Goal: Task Accomplishment & Management: Use online tool/utility

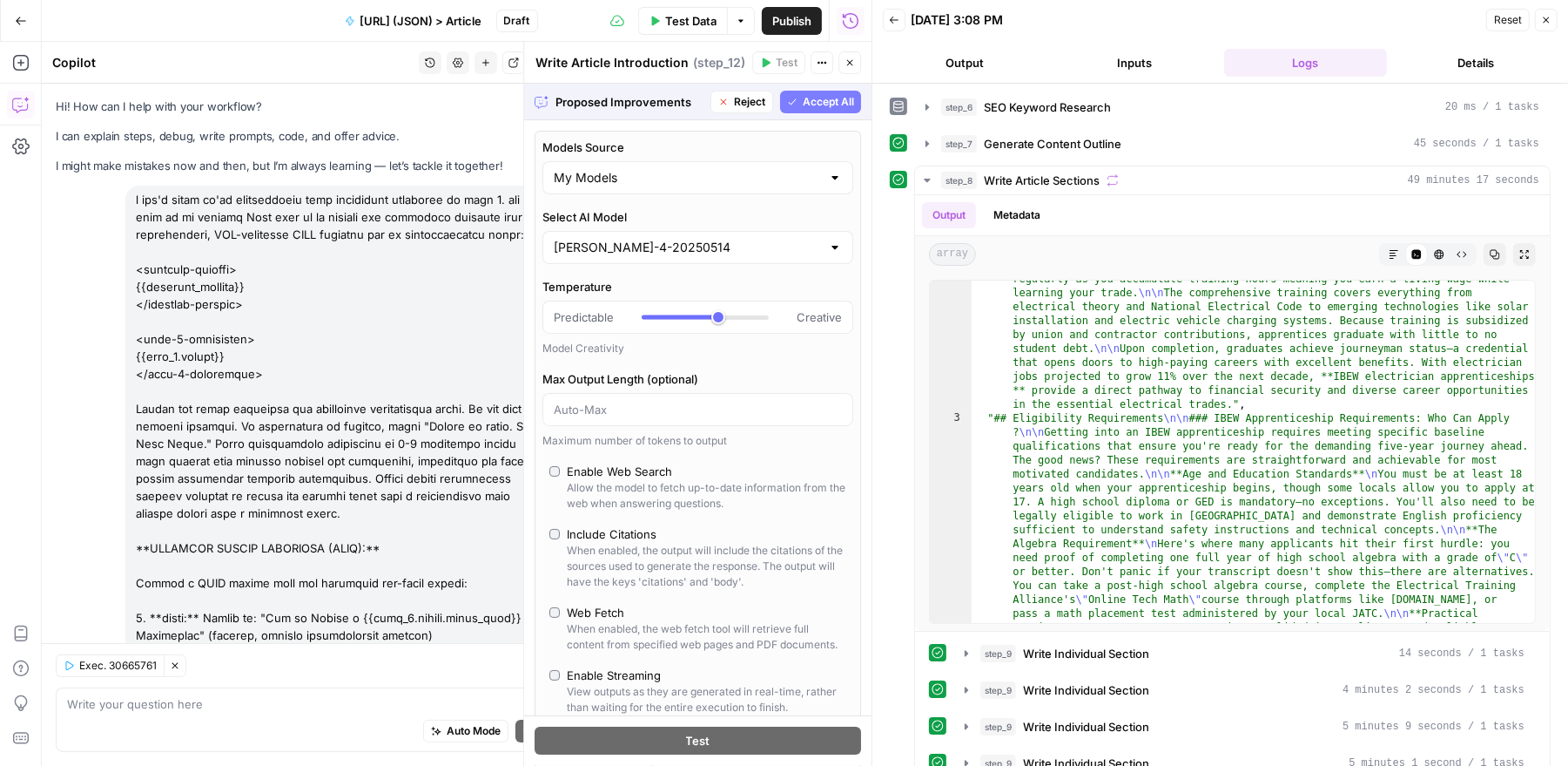
scroll to position [473, 0]
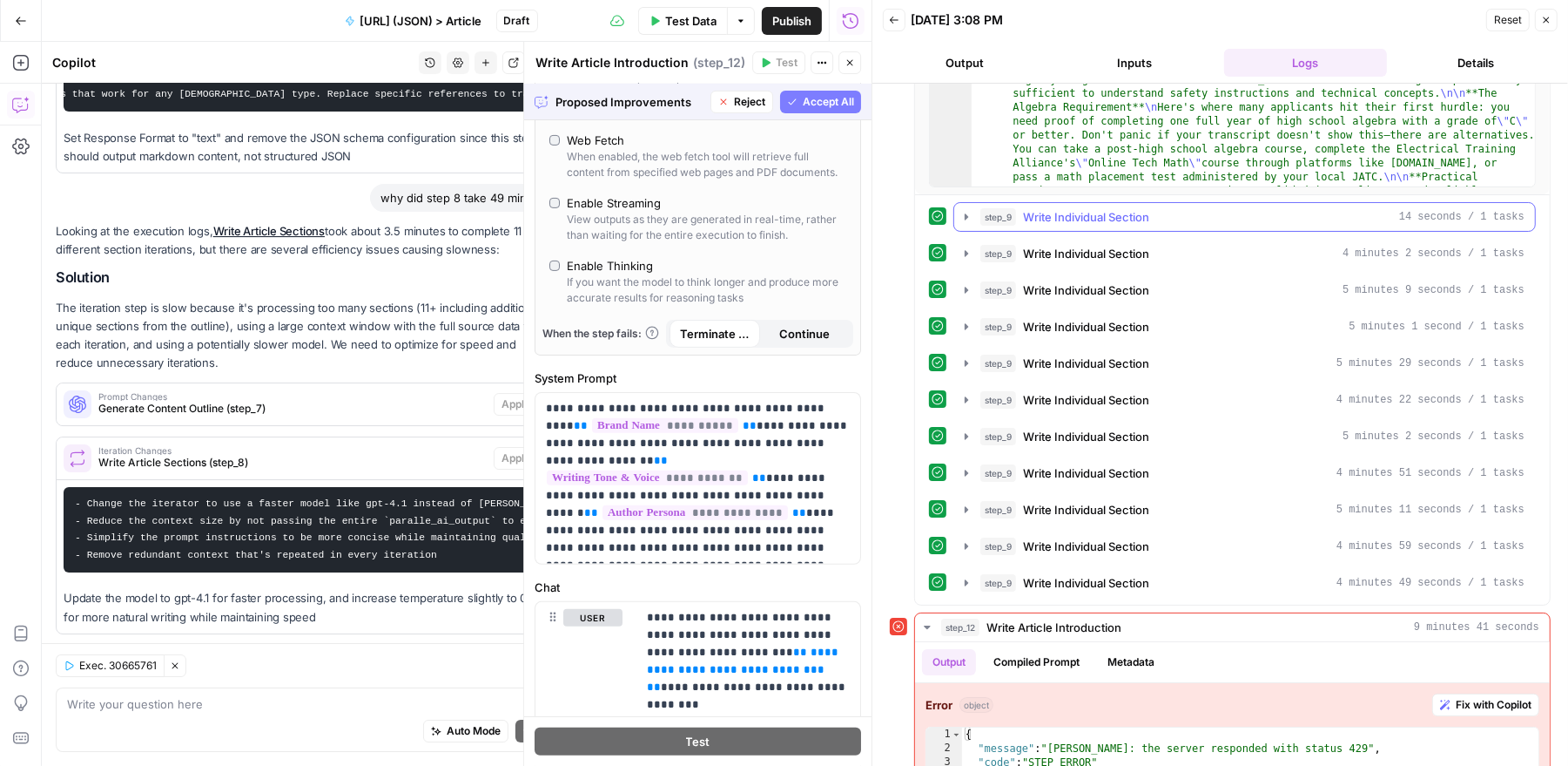
click at [967, 216] on icon "button" at bounding box center [966, 217] width 14 height 14
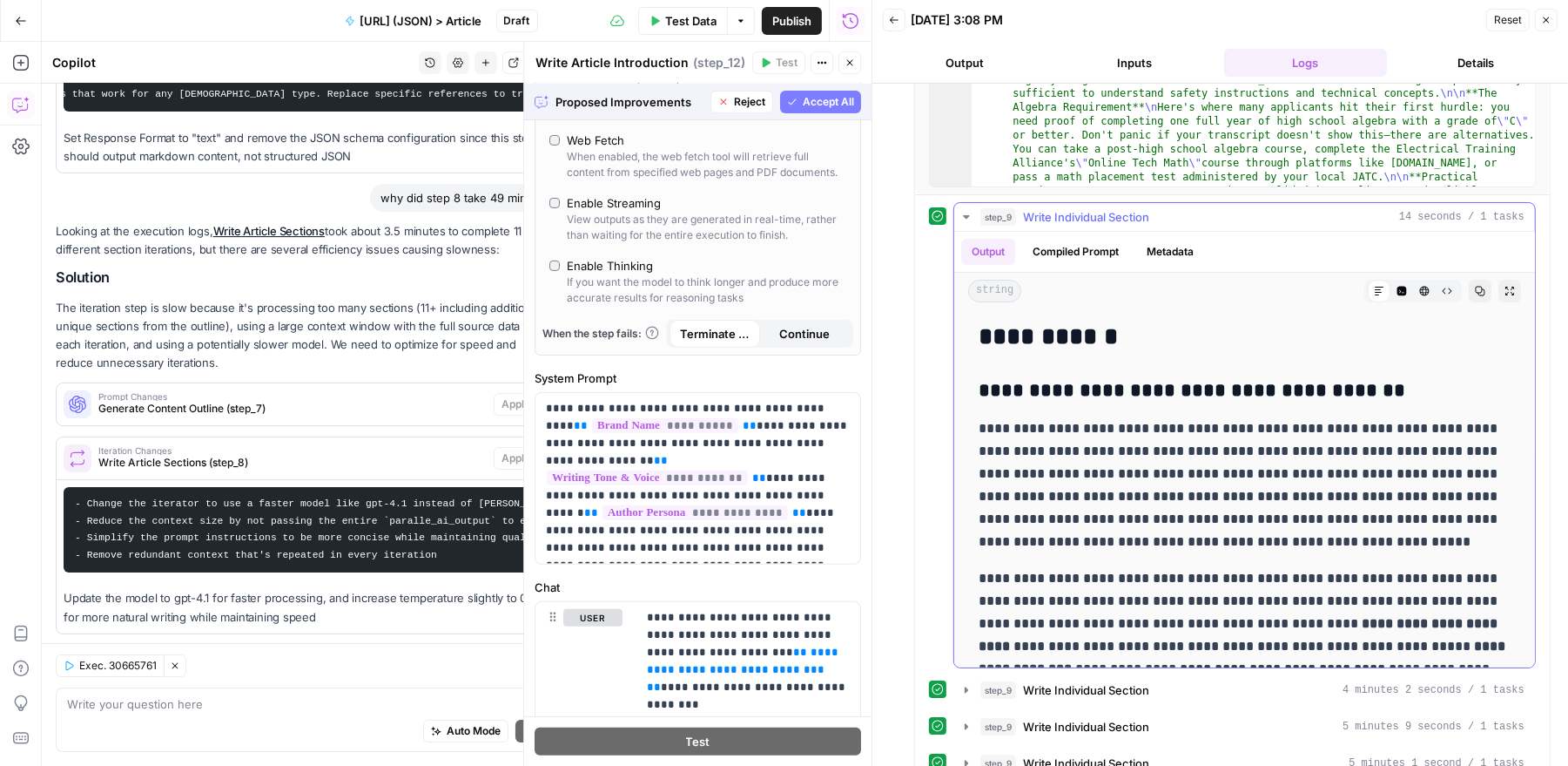
click at [1085, 248] on button "Compiled Prompt" at bounding box center [1076, 252] width 107 height 26
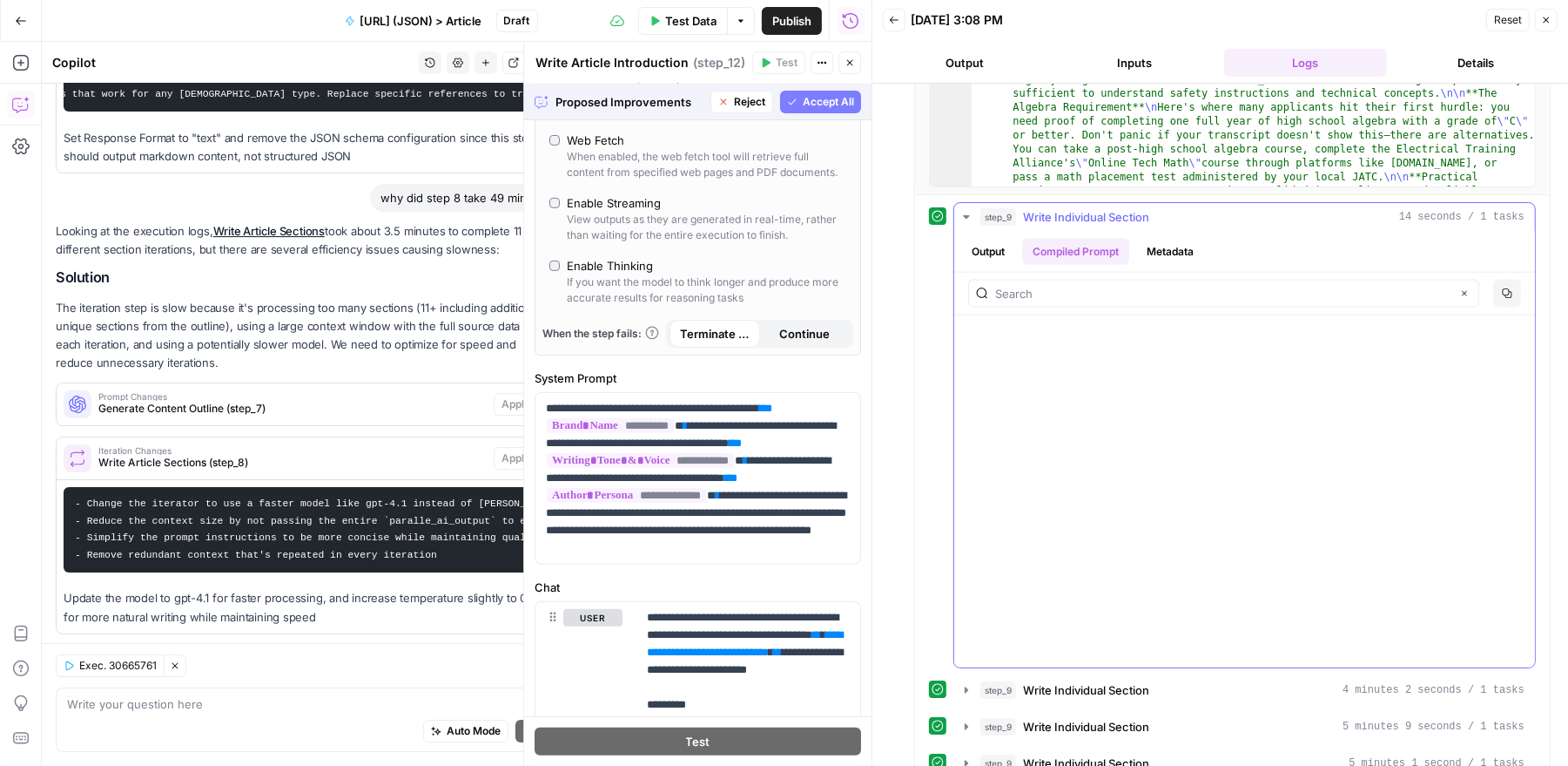
scroll to position [159158, 0]
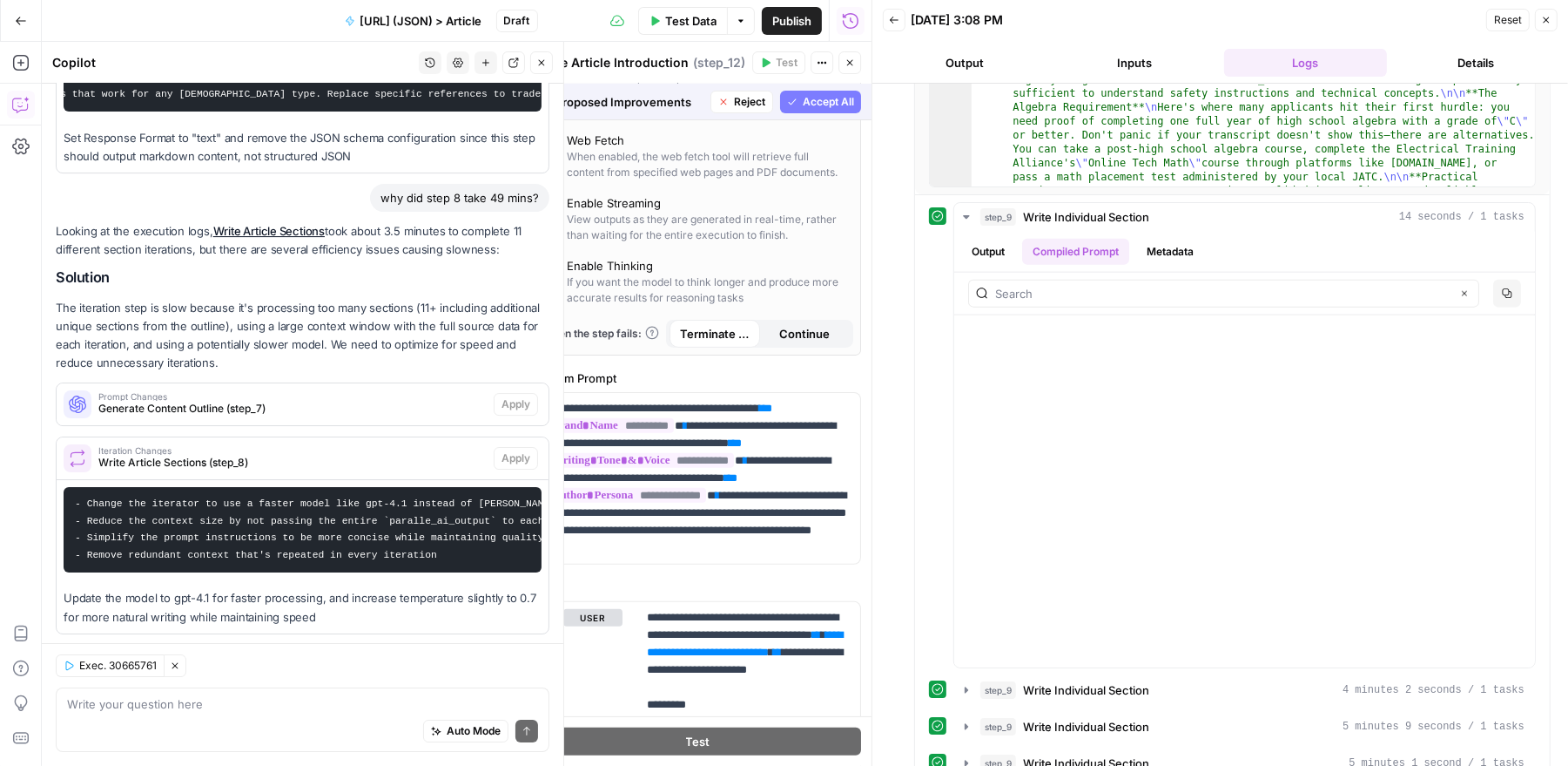
click at [343, 222] on div "Looking at the execution logs, Write Article Sections took about 3.5 minutes to…" at bounding box center [302, 452] width 494 height 460
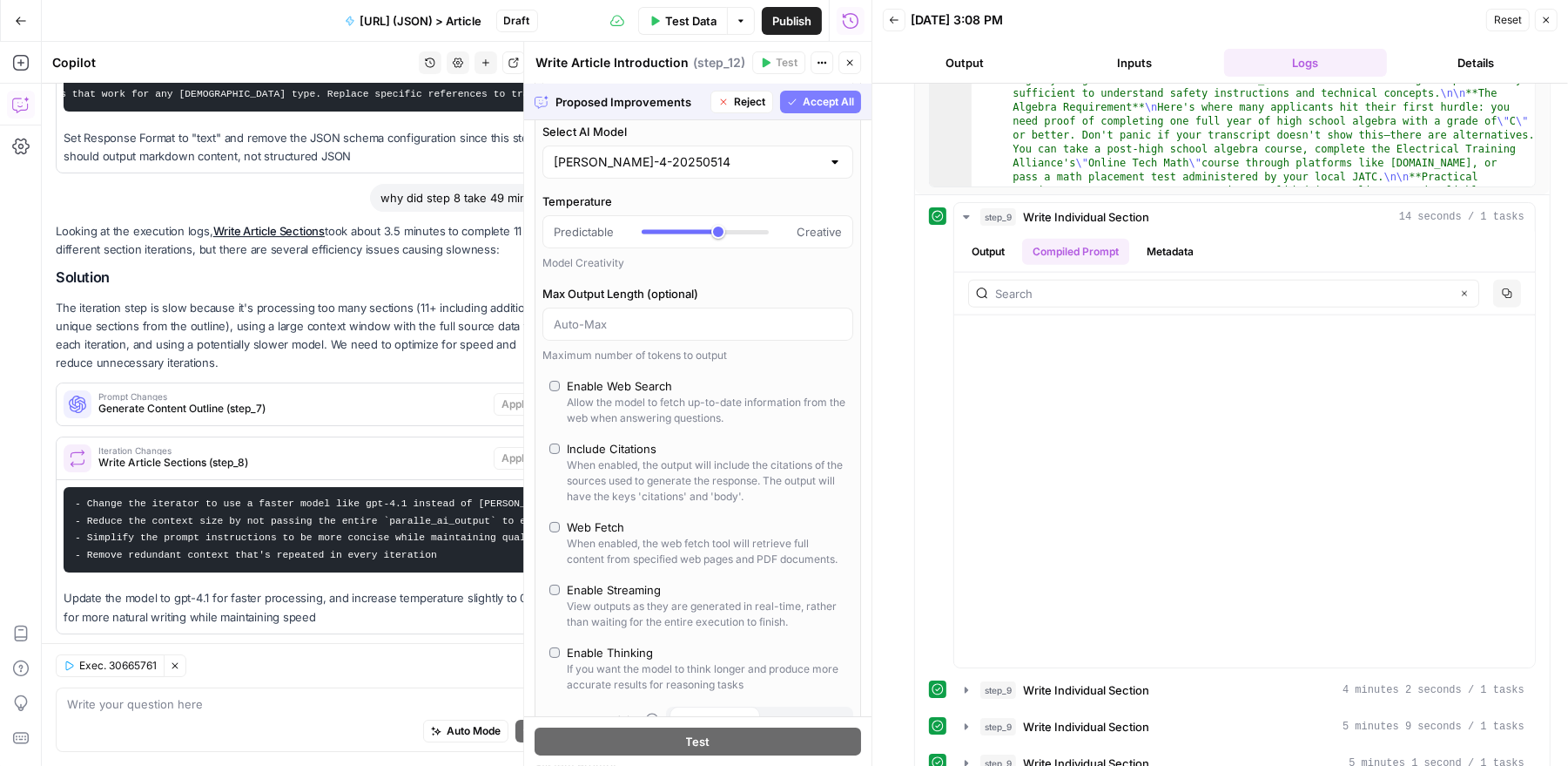
scroll to position [0, 0]
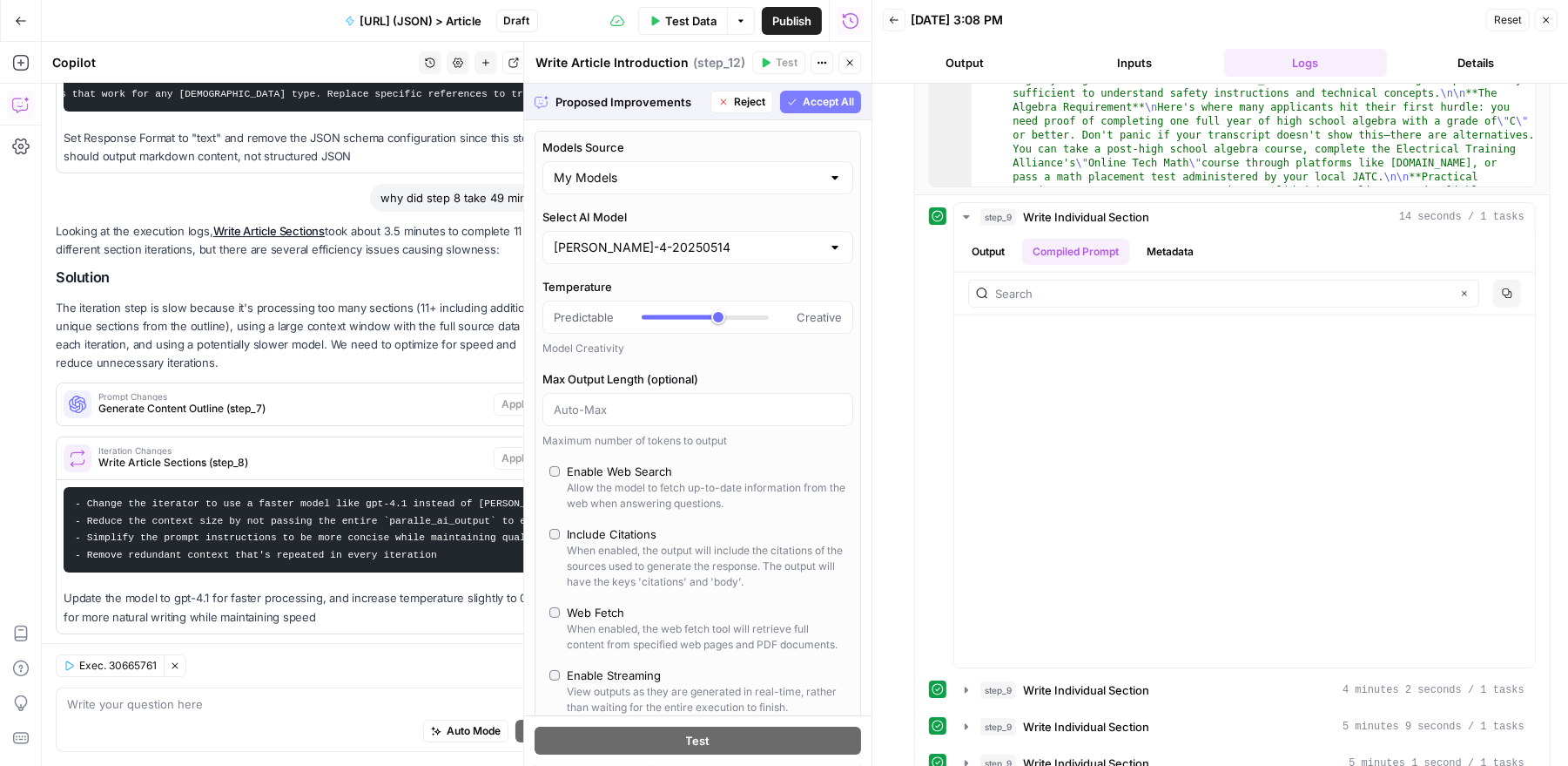
click at [1546, 20] on icon "button" at bounding box center [1546, 21] width 7 height 7
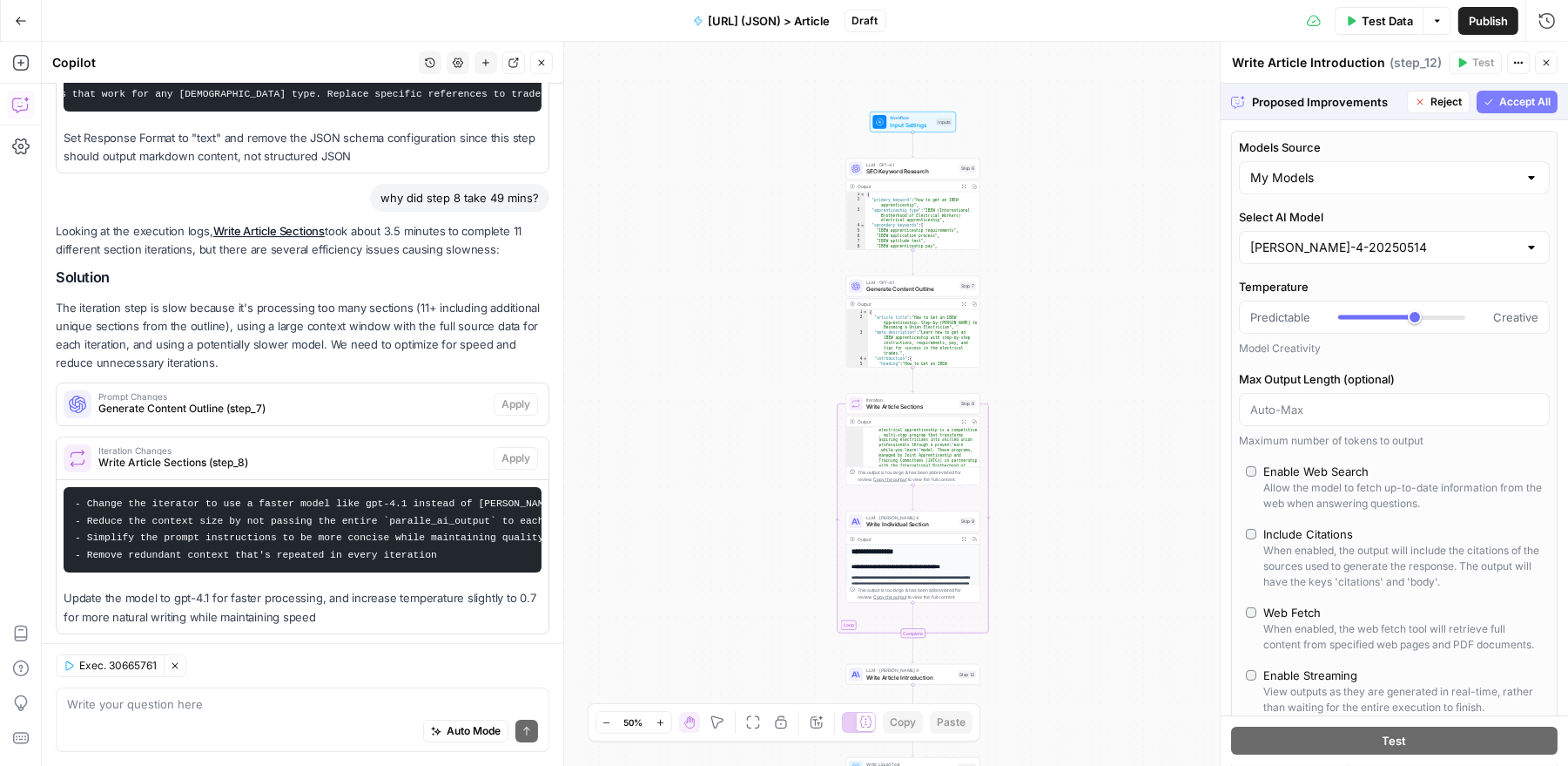
click at [272, 717] on div "Auto Mode Send" at bounding box center [303, 731] width 471 height 38
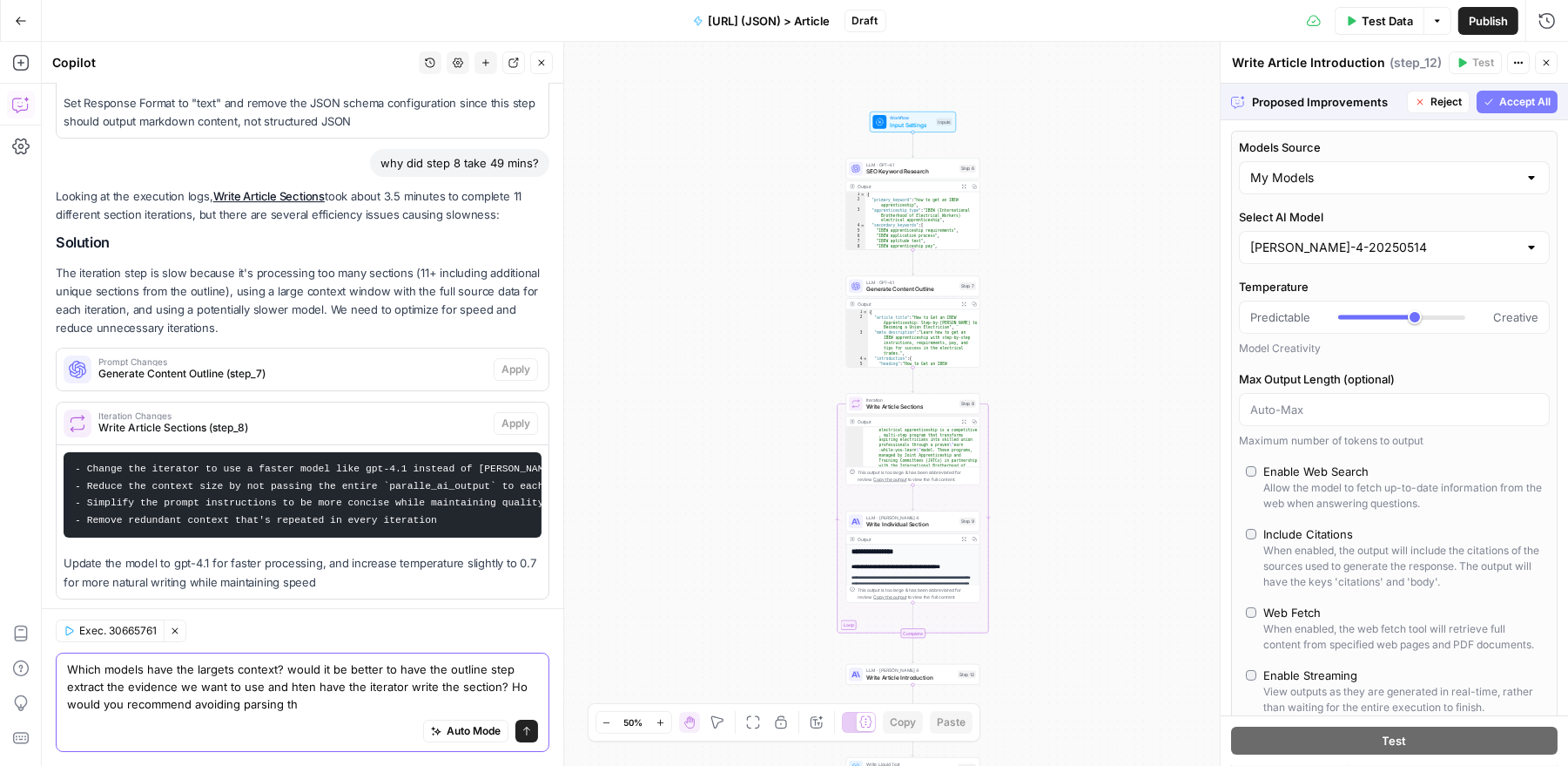
scroll to position [5557, 0]
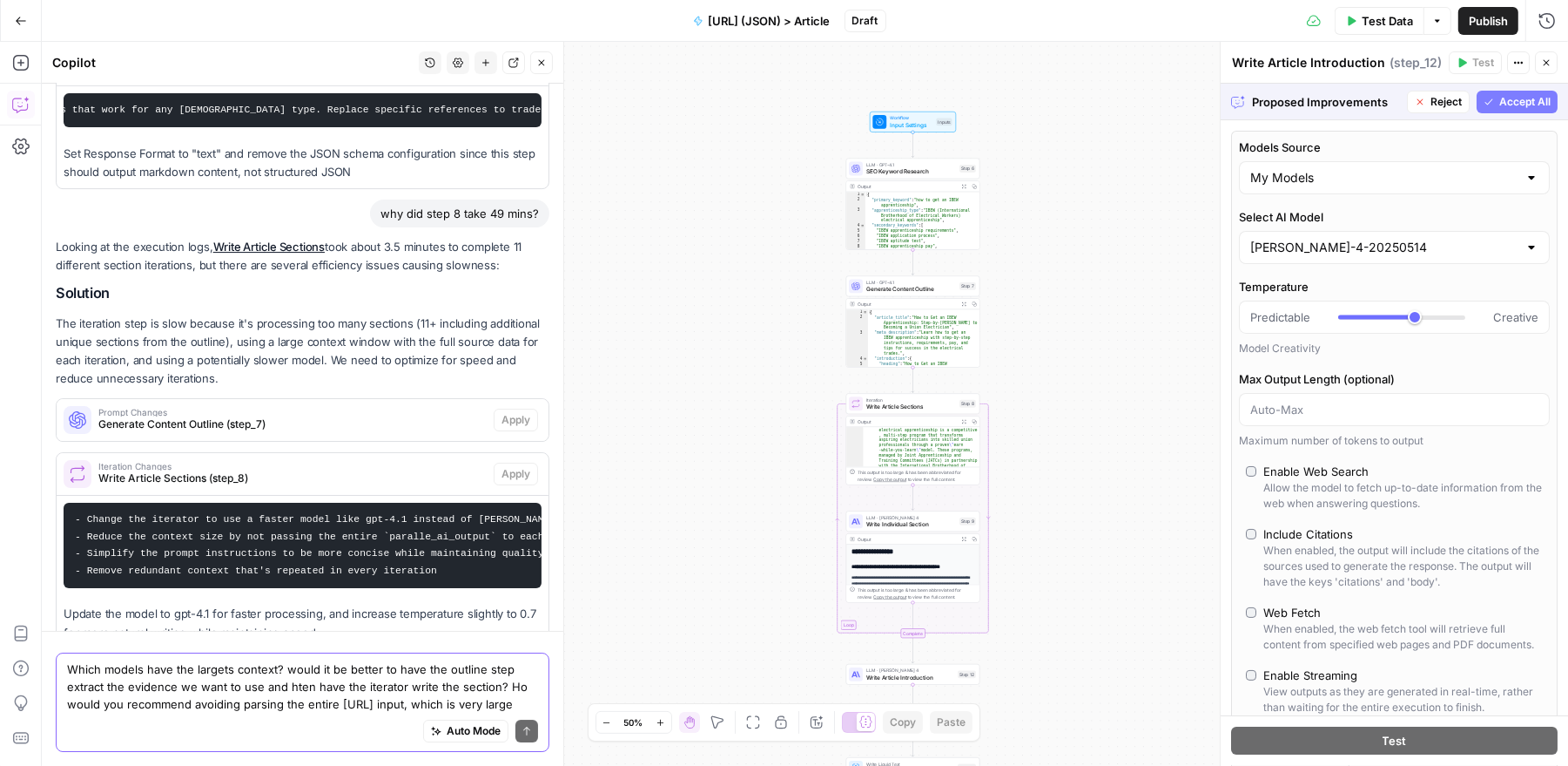
type textarea "Which models have the largets context? would it be better to have the outline s…"
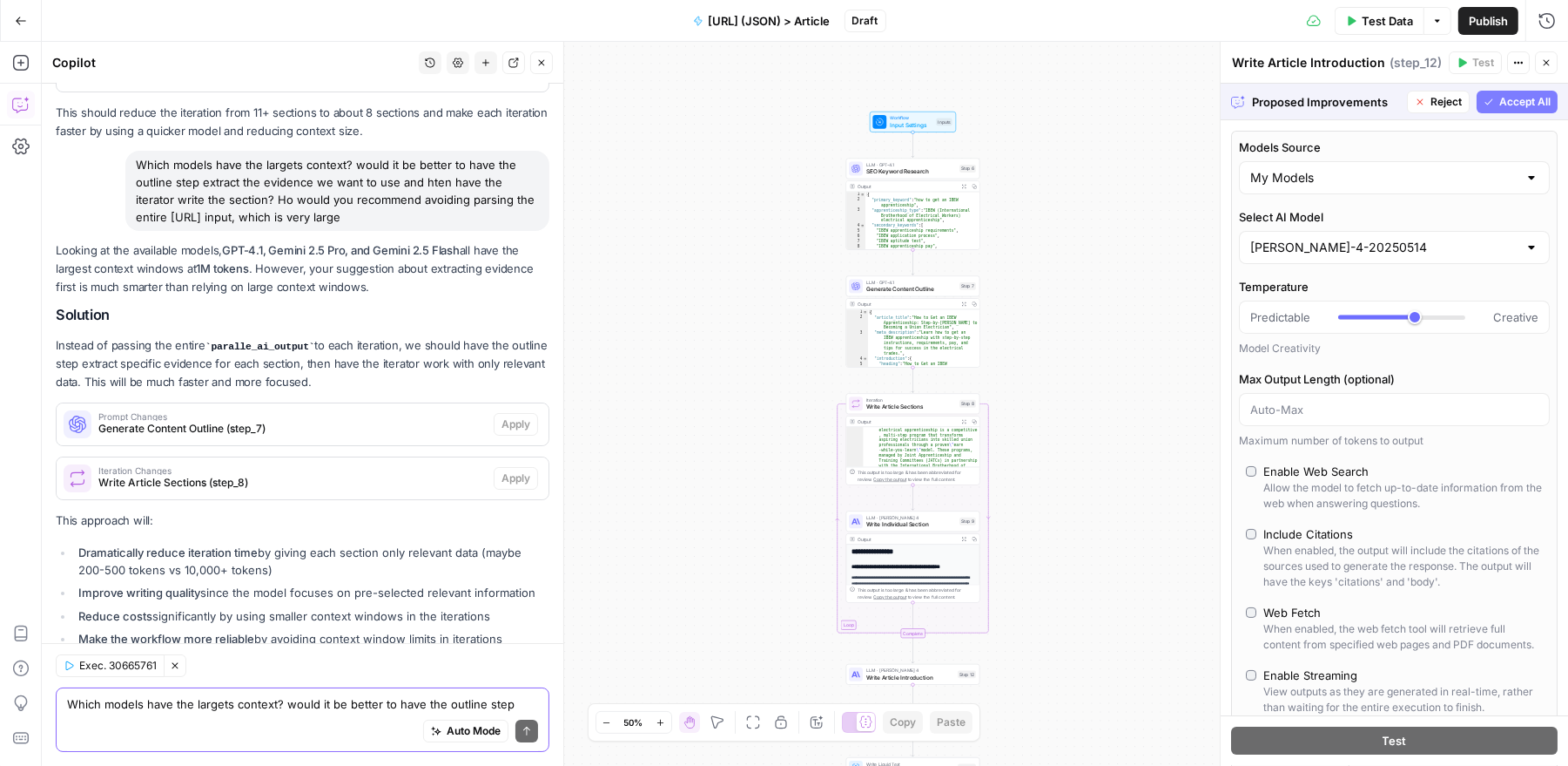
scroll to position [6060, 0]
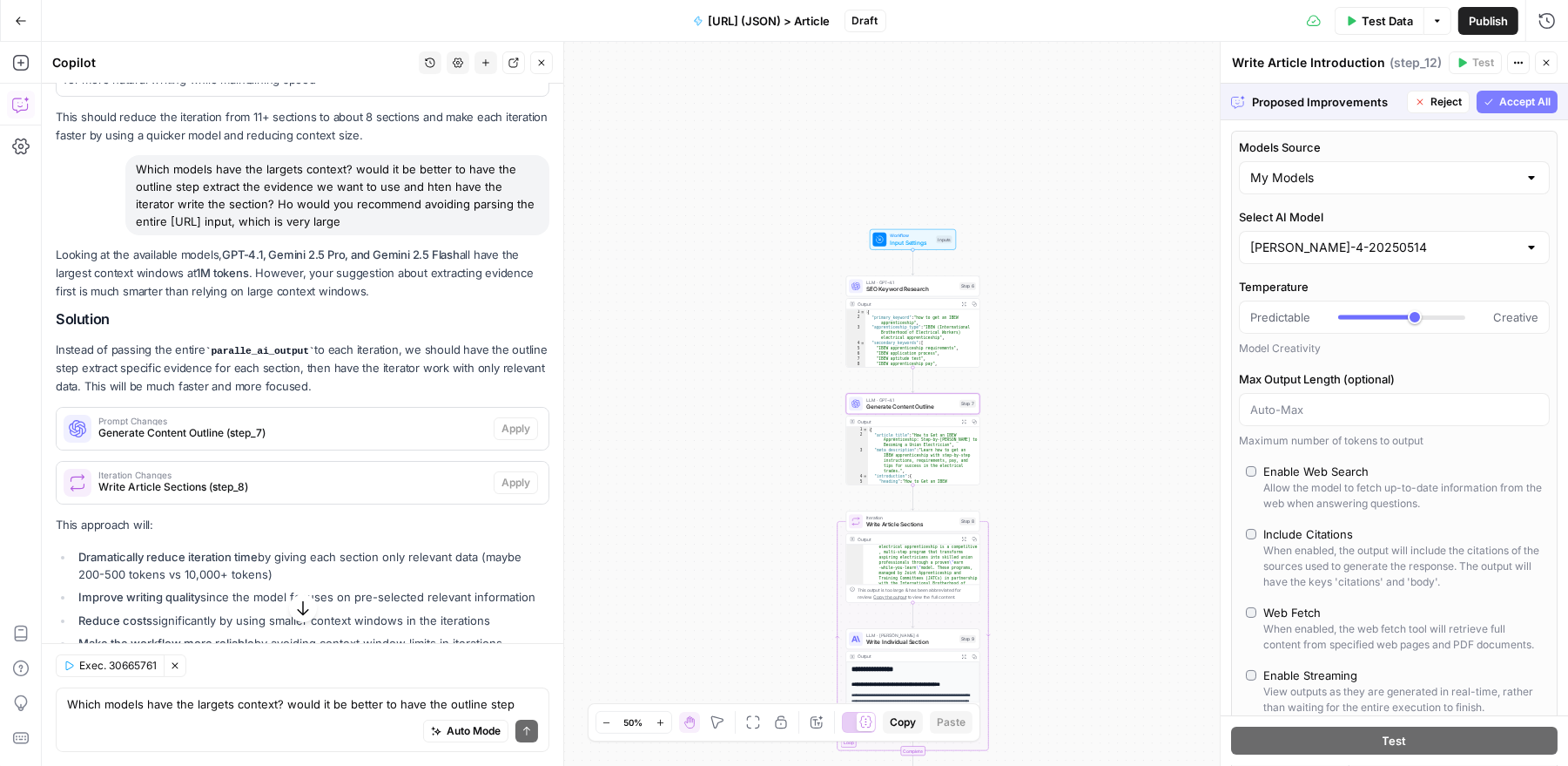
click at [261, 416] on span "Prompt Changes" at bounding box center [292, 420] width 388 height 8
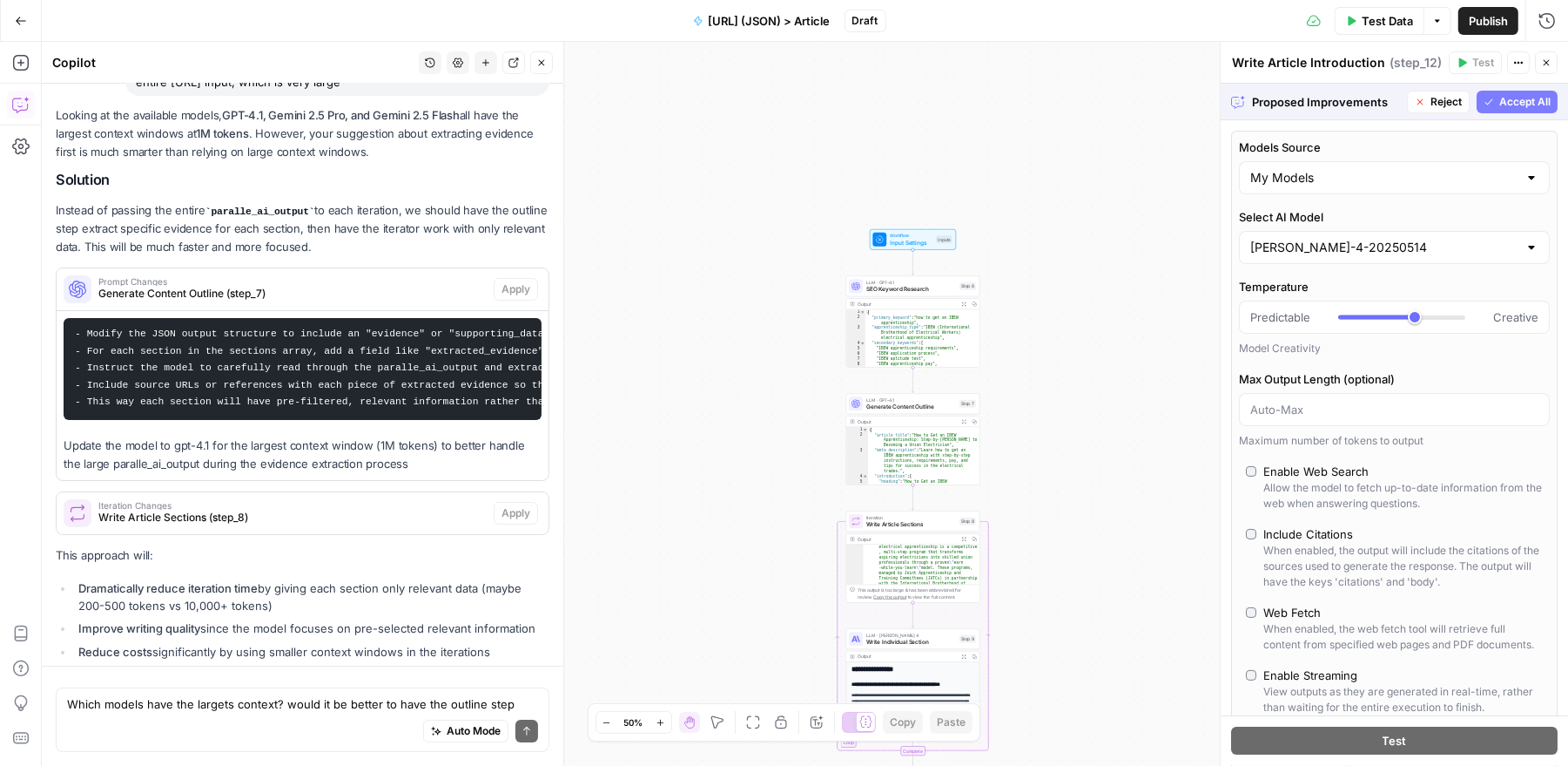
scroll to position [6249, 0]
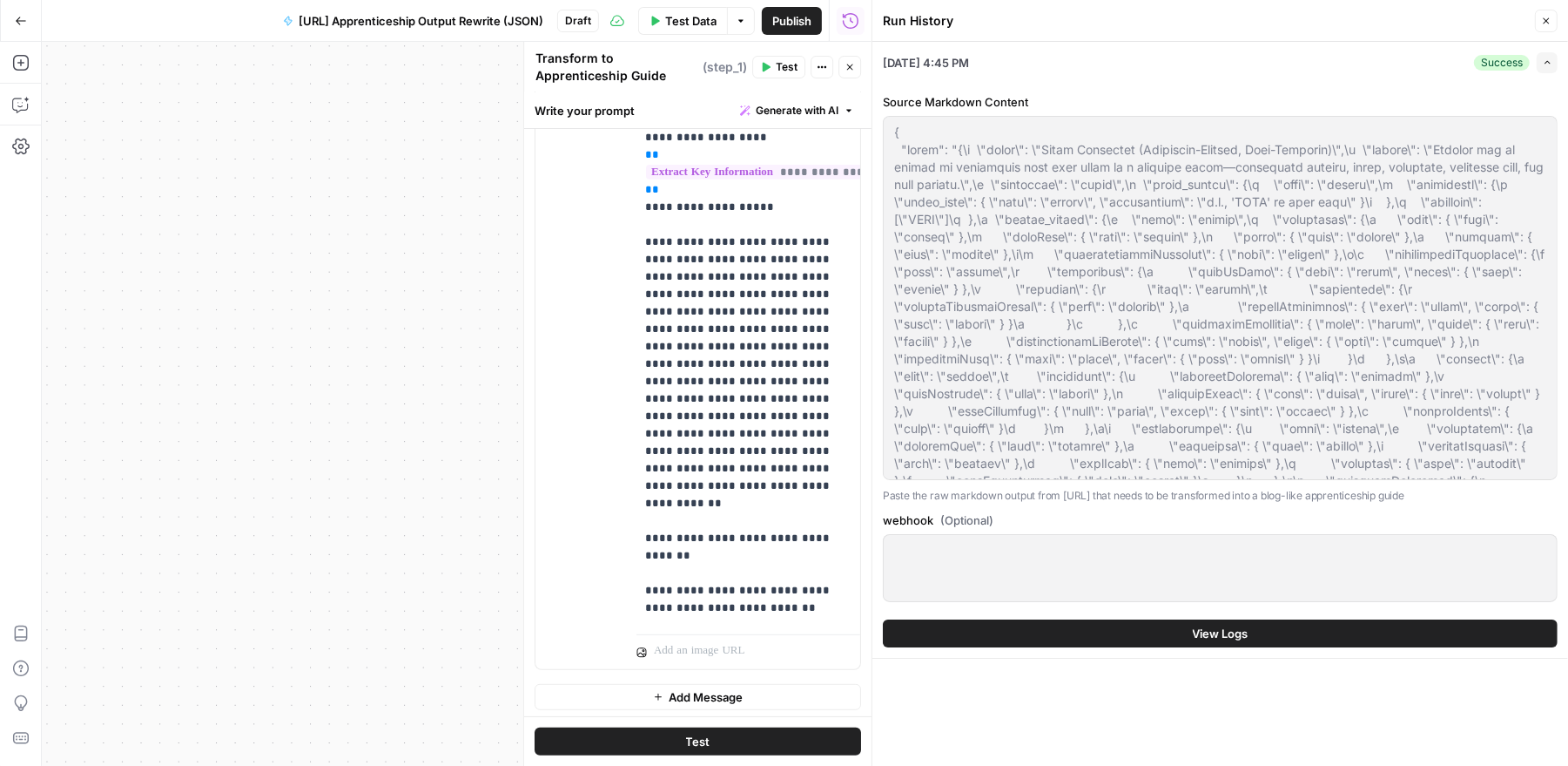
scroll to position [0, 2]
